Goal: Find specific page/section: Find specific page/section

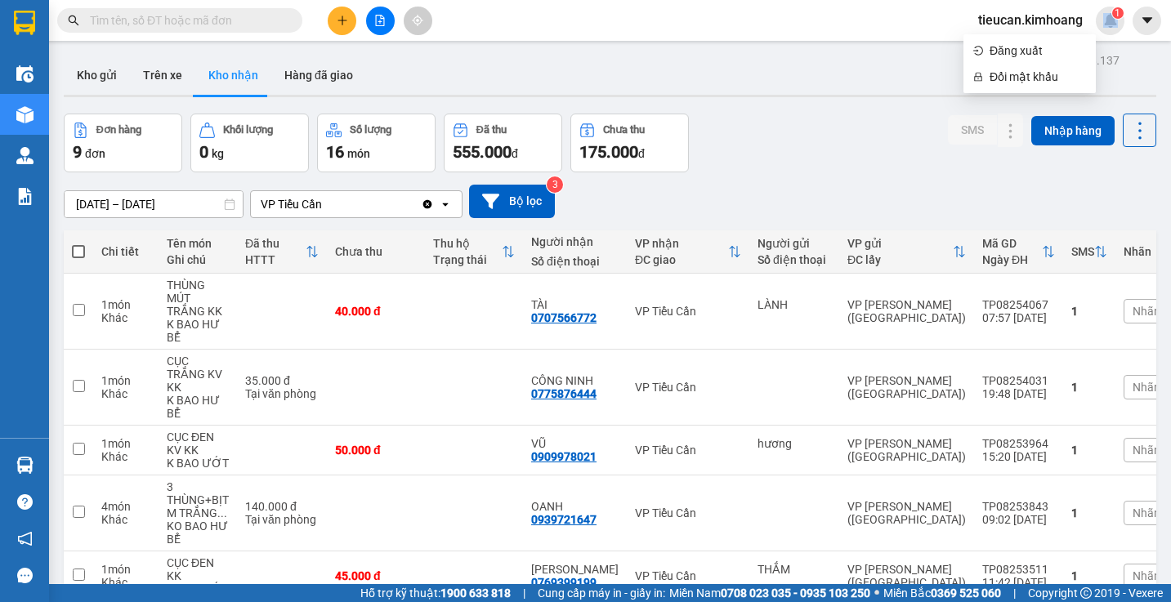
scroll to position [316, 0]
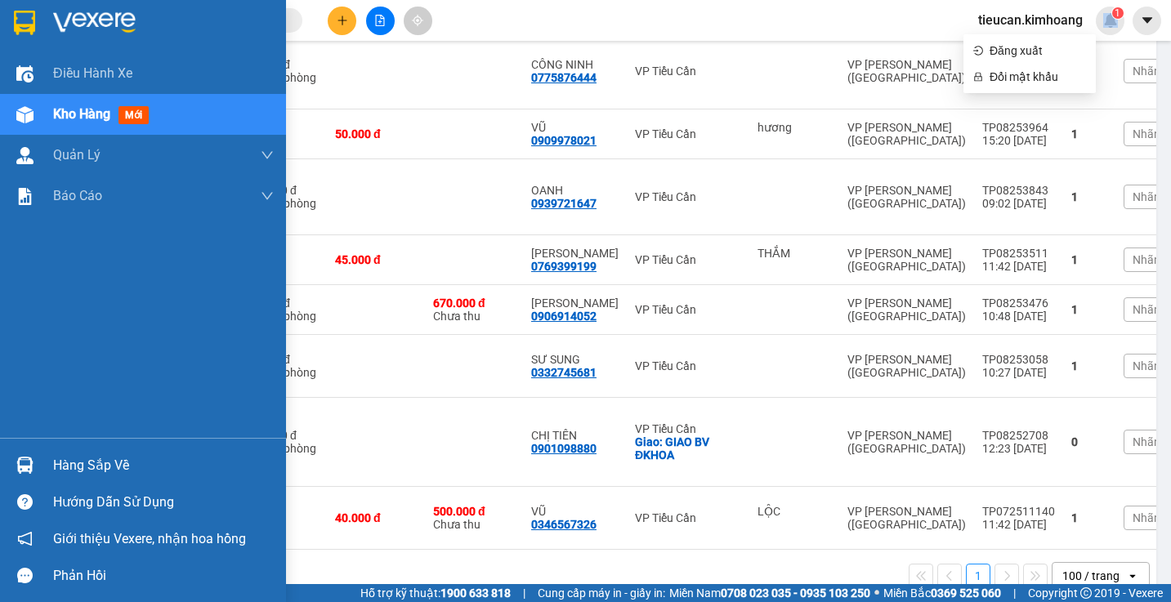
click at [91, 466] on div "Hàng sắp về" at bounding box center [163, 466] width 221 height 25
click at [91, 466] on div "Điều hành xe Kho hàng mới Quản Lý Quản lý chuyến Quản lý khách hàng mới Báo cáo…" at bounding box center [143, 301] width 286 height 602
click at [76, 469] on div "Hàng sắp về" at bounding box center [163, 466] width 221 height 25
click at [76, 469] on body "Kết quả tìm kiếm ( 0 ) Bộ lọc No Data tieucan.kimhoang 1 Điều hành xe Kho hàng …" at bounding box center [585, 301] width 1171 height 602
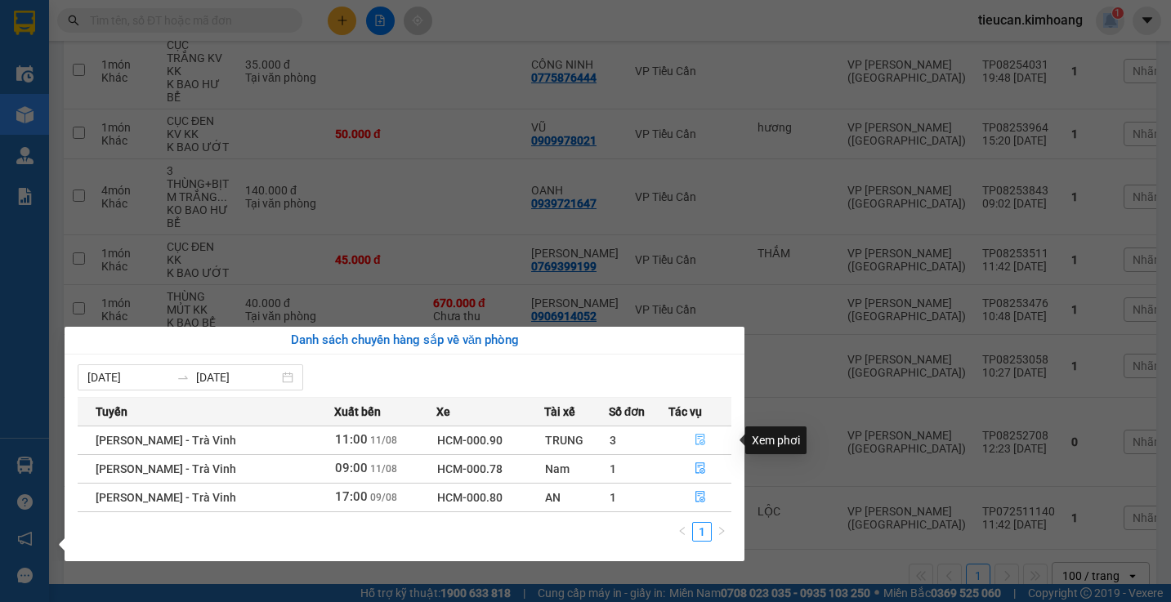
click at [696, 441] on icon "file-done" at bounding box center [701, 440] width 10 height 11
click at [694, 441] on main "ver 1.8.137 Kho gửi Trên xe Kho nhận Hàng đã giao Đơn hàng 9 đơn Khối lượng 0 k…" at bounding box center [585, 292] width 1171 height 584
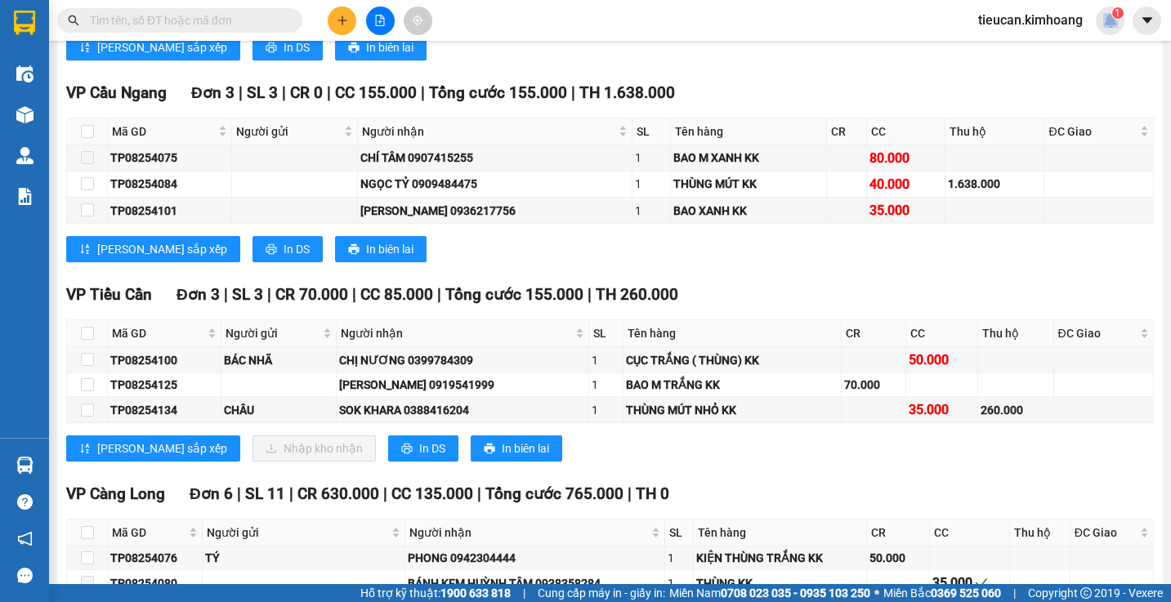
scroll to position [1717, 0]
